Goal: Navigation & Orientation: Find specific page/section

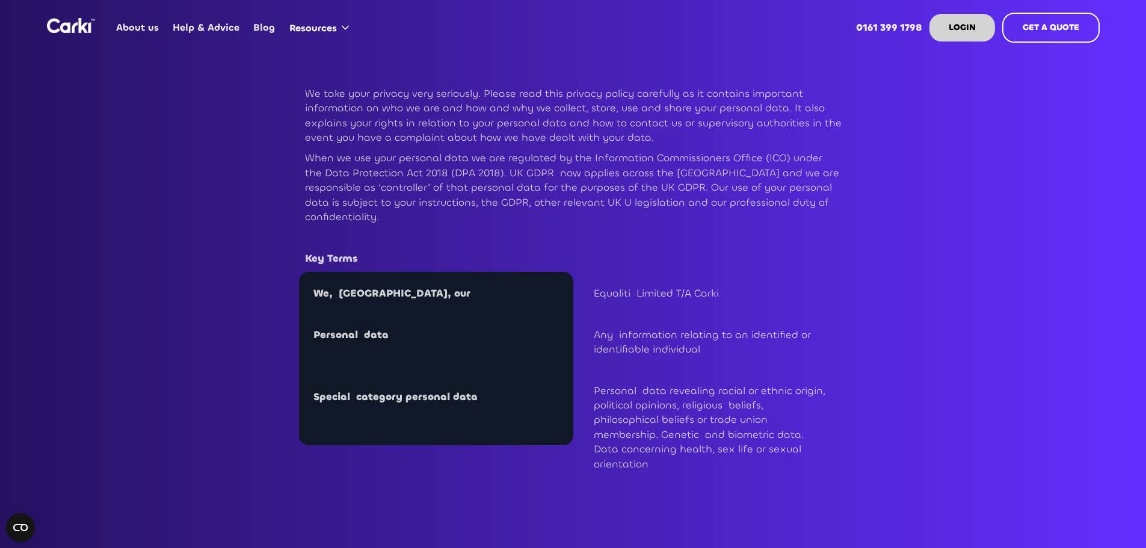
click at [95, 23] on div "About us Help & Advice Blog Resources Categories Online Car Finance Zero deposi…" at bounding box center [573, 25] width 1053 height 51
click at [70, 26] on img "home" at bounding box center [71, 25] width 48 height 15
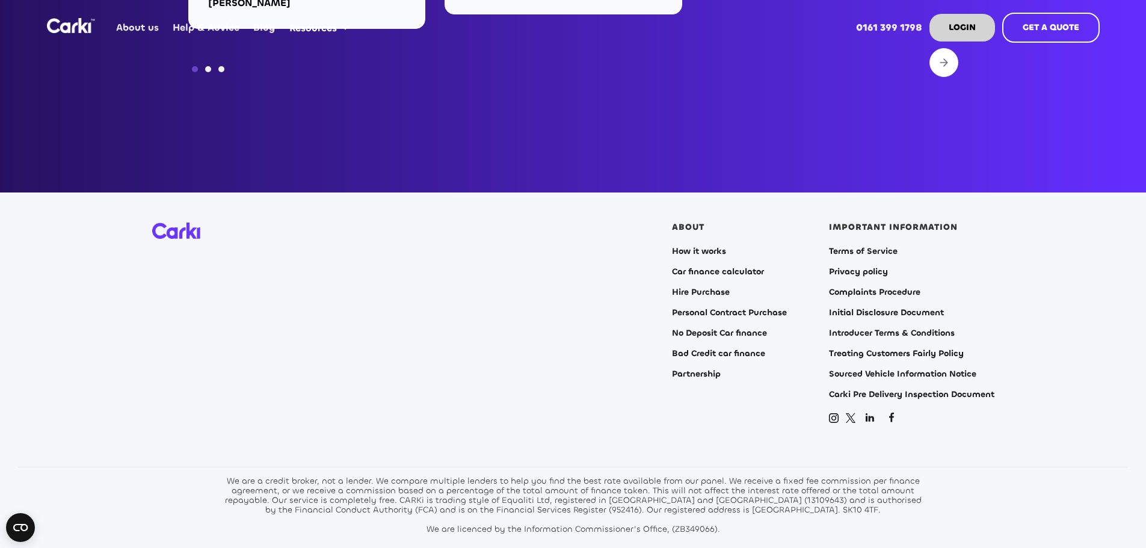
scroll to position [4873, 0]
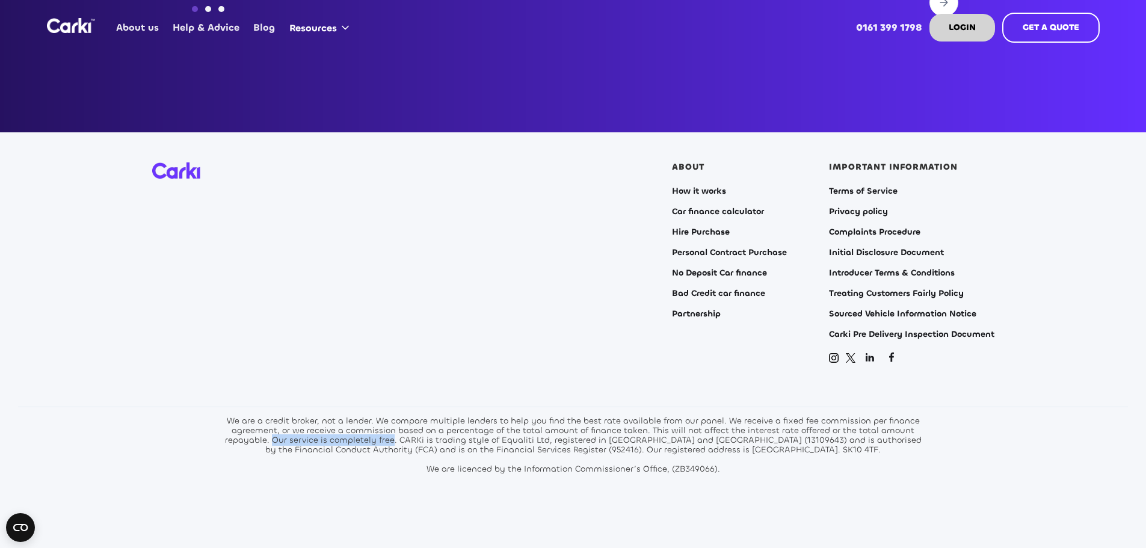
drag, startPoint x: 282, startPoint y: 430, endPoint x: 398, endPoint y: 431, distance: 116.7
click at [398, 431] on div "We are a credit broker, not a lender. We compare multiple lenders to help you f…" at bounding box center [573, 445] width 704 height 58
click at [384, 443] on div "We are a credit broker, not a lender. We compare multiple lenders to help you f…" at bounding box center [573, 445] width 704 height 58
